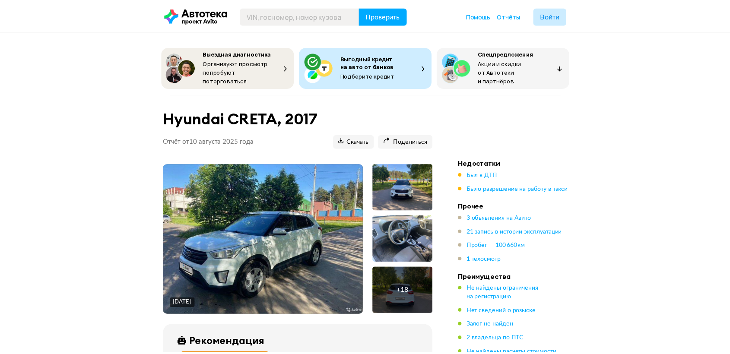
scroll to position [96, 0]
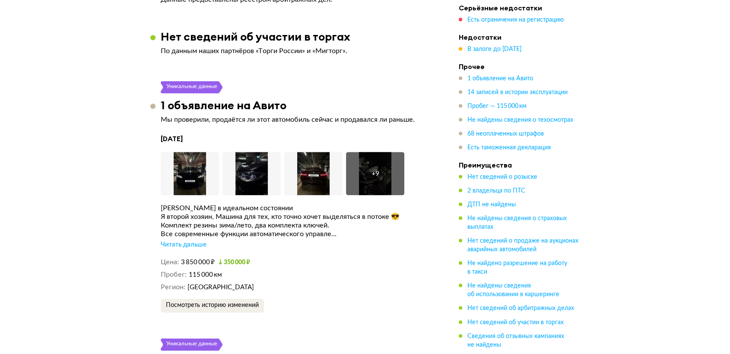
scroll to position [3837, 0]
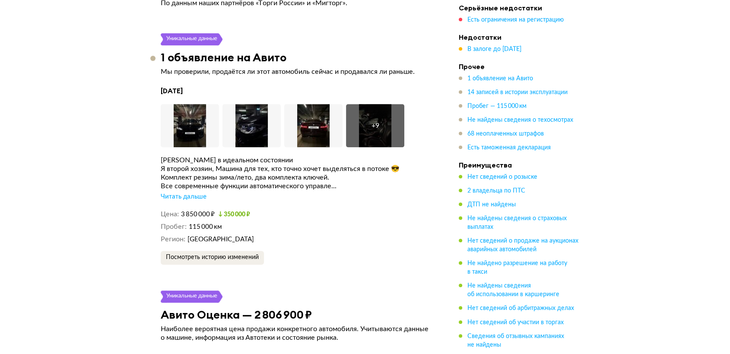
click at [183, 193] on div "Читать дальше" at bounding box center [184, 197] width 46 height 9
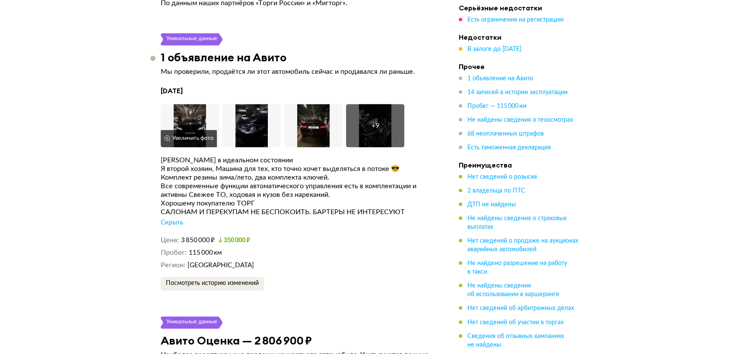
click at [189, 104] on img at bounding box center [190, 125] width 58 height 43
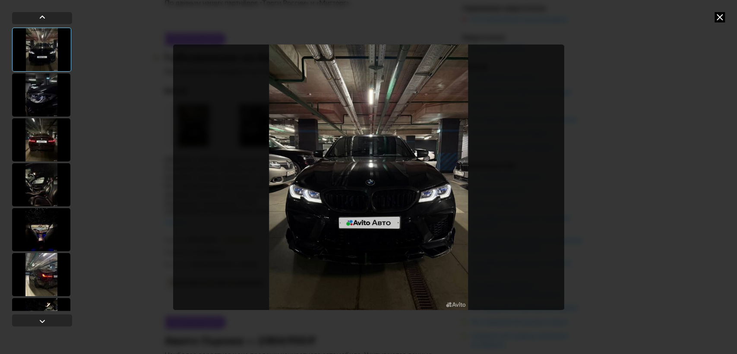
click at [48, 106] on div at bounding box center [41, 94] width 58 height 43
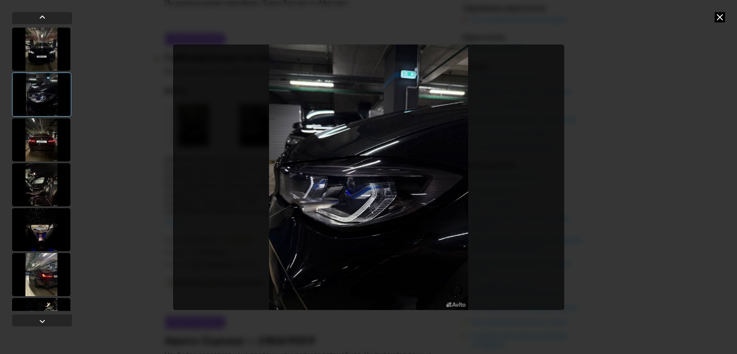
click at [54, 139] on div at bounding box center [41, 139] width 58 height 43
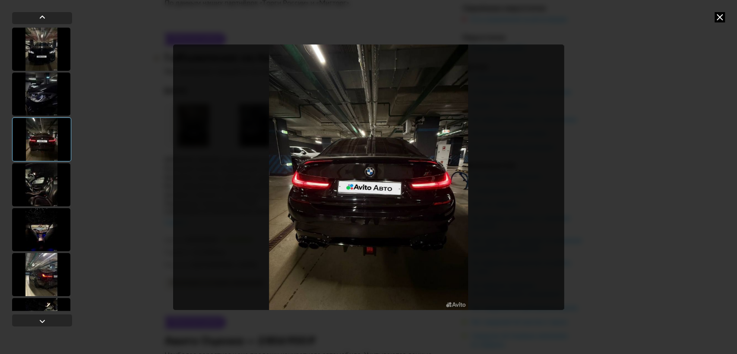
click at [52, 177] on div at bounding box center [41, 184] width 58 height 43
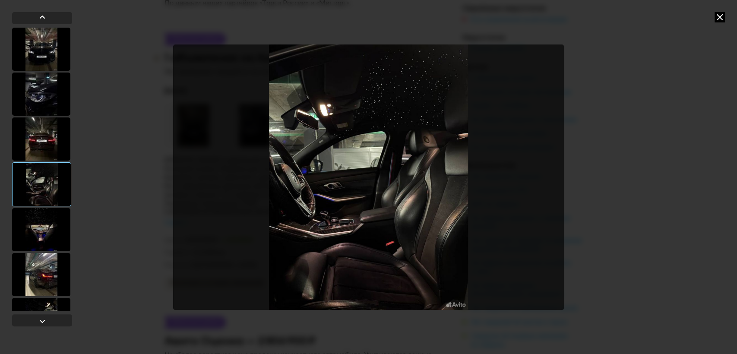
click at [721, 18] on icon at bounding box center [719, 17] width 10 height 10
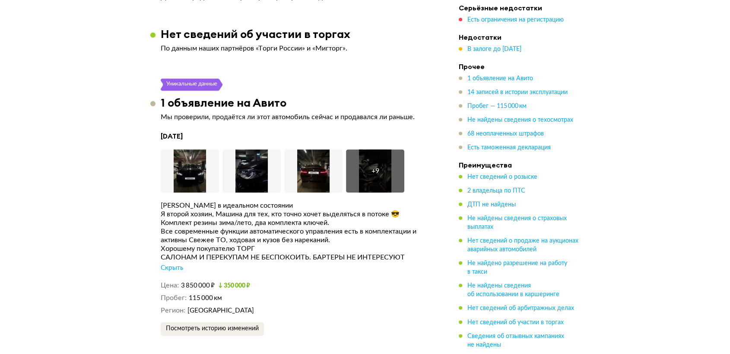
scroll to position [3789, 0]
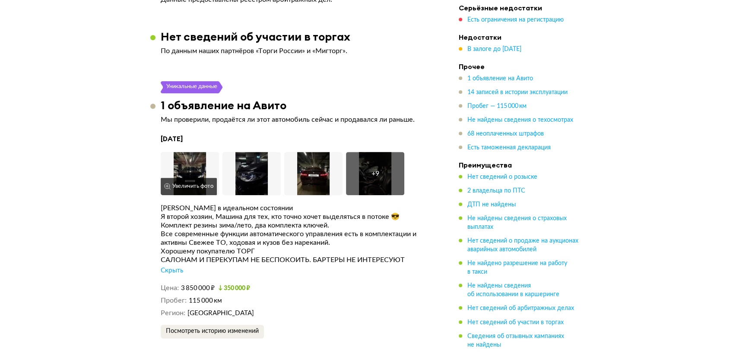
click at [186, 152] on img at bounding box center [190, 173] width 58 height 43
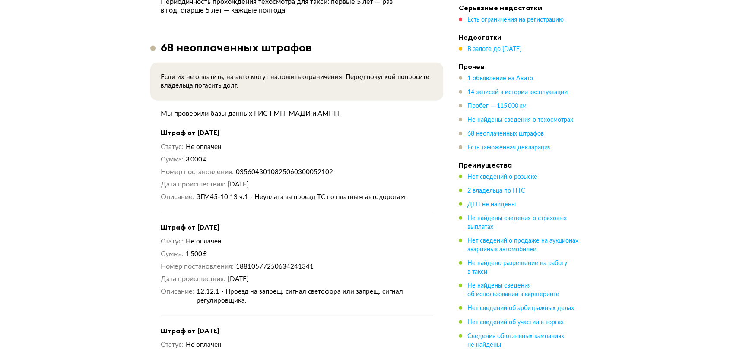
scroll to position [5612, 0]
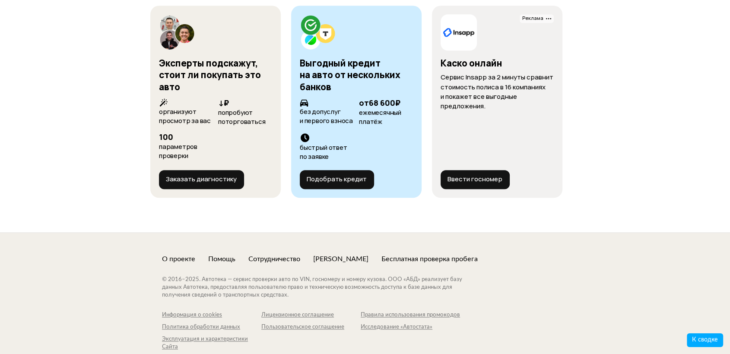
drag, startPoint x: 126, startPoint y: 120, endPoint x: 161, endPoint y: 233, distance: 118.5
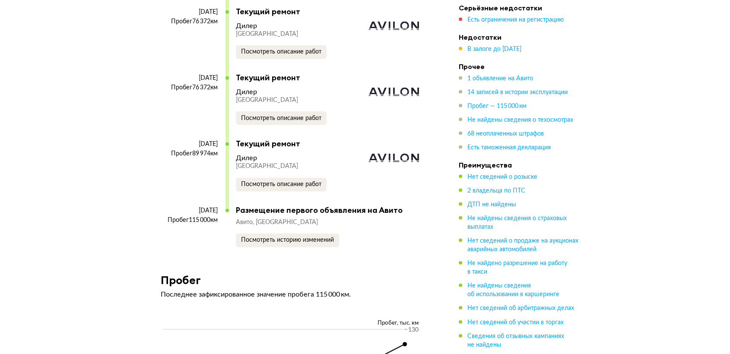
drag, startPoint x: 149, startPoint y: 223, endPoint x: 149, endPoint y: 12, distance: 211.1
